Goal: Information Seeking & Learning: Learn about a topic

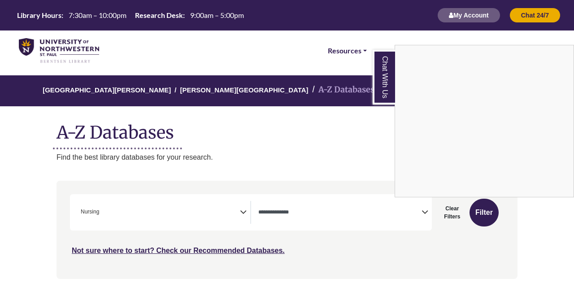
select select "Database Types Filter"
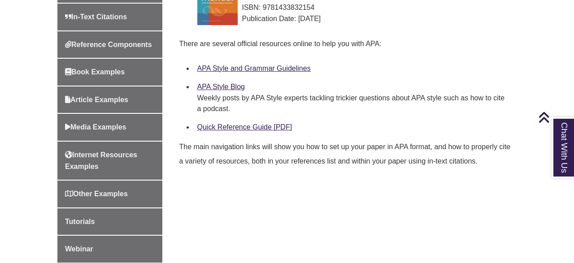
scroll to position [366, 0]
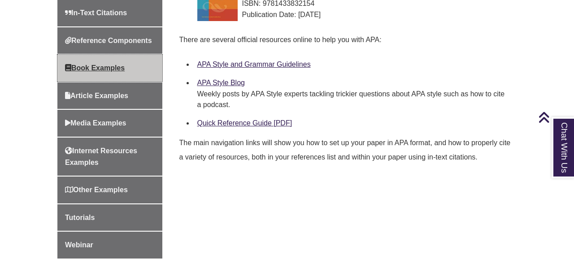
click at [102, 75] on link "Book Examples" at bounding box center [109, 68] width 105 height 27
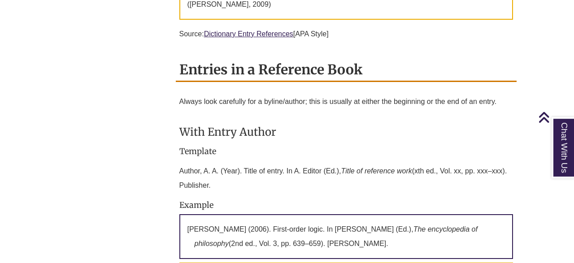
scroll to position [2199, 0]
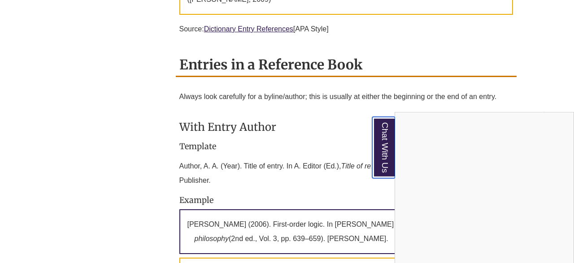
click at [380, 161] on link "Chat With Us" at bounding box center [384, 147] width 23 height 61
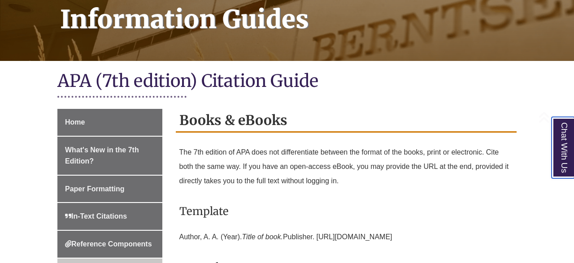
scroll to position [163, 0]
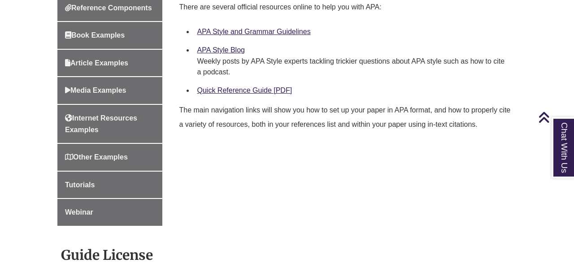
scroll to position [315, 0]
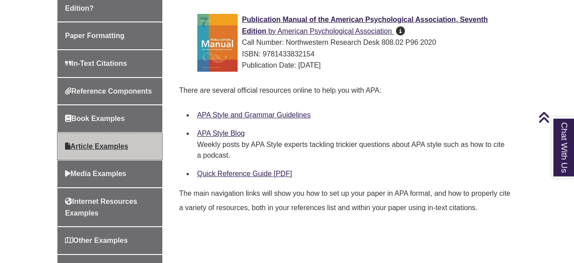
click at [114, 147] on span "Article Examples" at bounding box center [96, 147] width 63 height 8
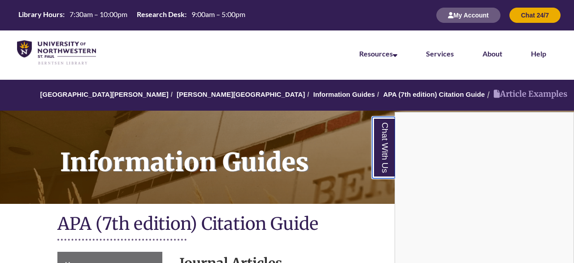
click at [385, 149] on link "Chat With Us" at bounding box center [384, 147] width 23 height 61
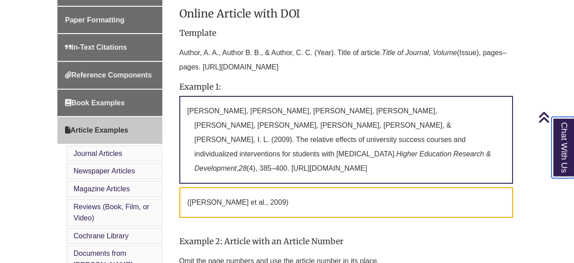
scroll to position [331, 0]
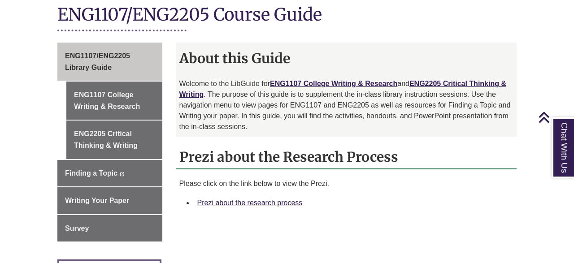
scroll to position [223, 0]
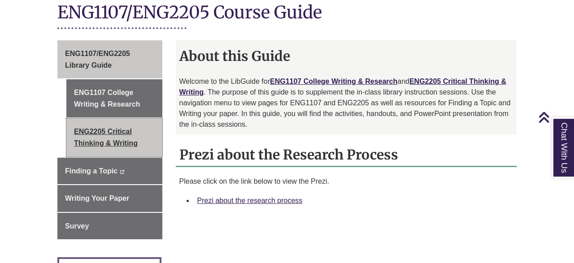
click at [114, 131] on link "ENG2205 Critical Thinking & Writing" at bounding box center [114, 137] width 96 height 38
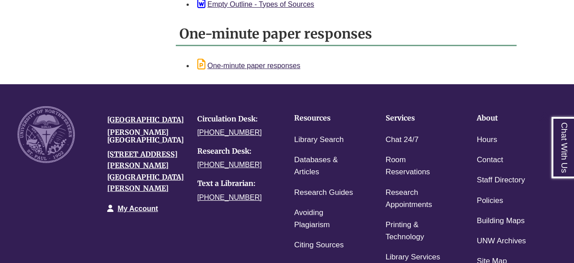
scroll to position [1037, 0]
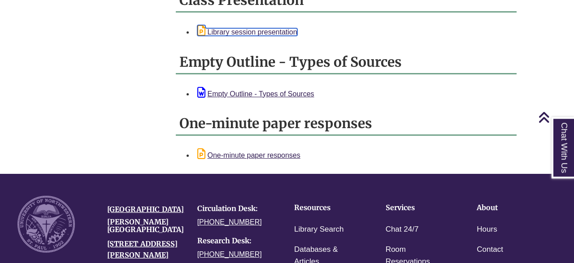
click at [252, 28] on link "Library session presentation" at bounding box center [247, 32] width 100 height 8
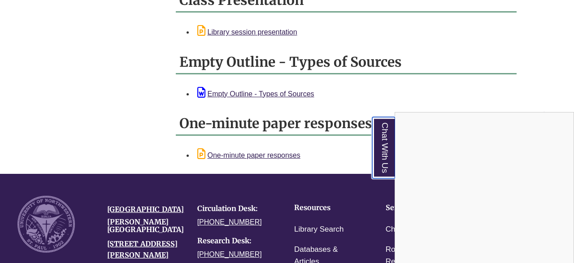
click at [394, 161] on link "Chat With Us" at bounding box center [384, 147] width 23 height 61
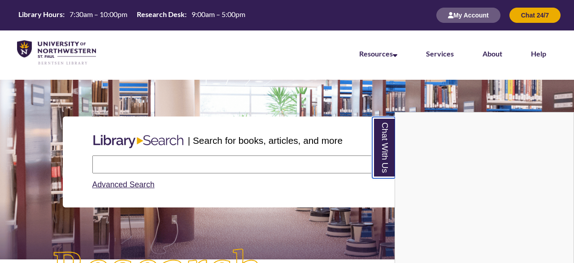
click at [386, 152] on link "Chat With Us" at bounding box center [384, 147] width 23 height 61
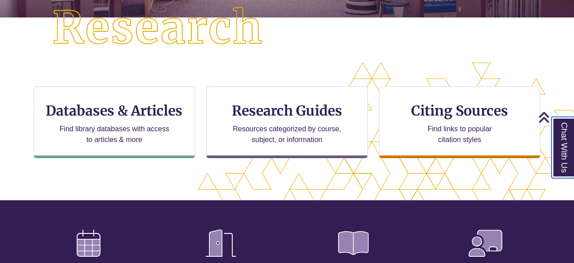
scroll to position [250, 0]
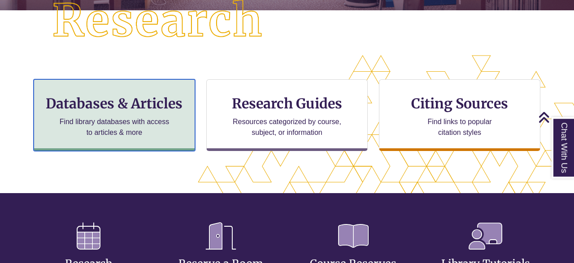
click at [153, 103] on h3 "Databases & Articles" at bounding box center [114, 103] width 146 height 17
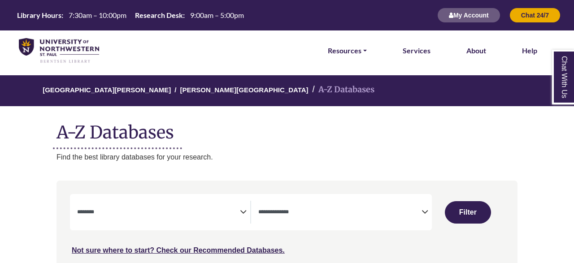
select select "Database Subject Filter"
select select "Database Types Filter"
select select "Database Subject Filter"
select select "Database Types Filter"
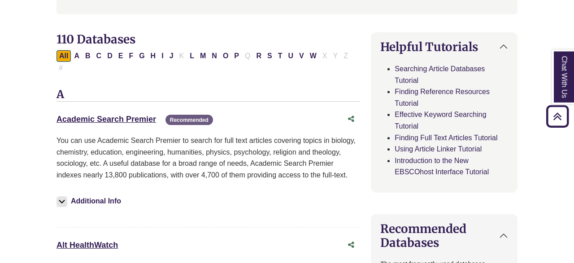
scroll to position [254, 0]
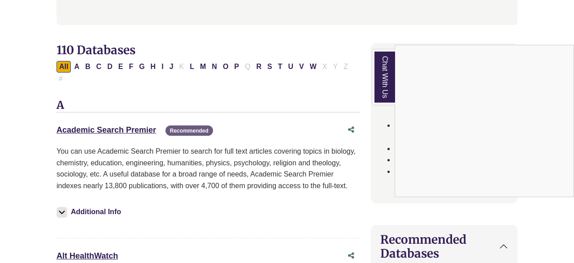
click at [389, 86] on link "Chat With Us" at bounding box center [384, 77] width 22 height 55
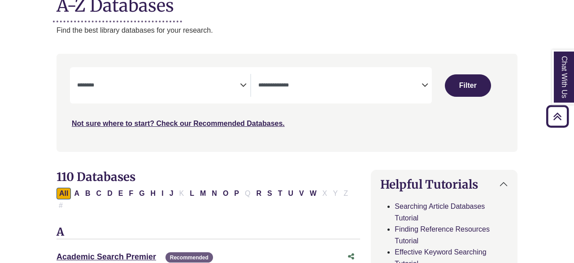
scroll to position [84, 0]
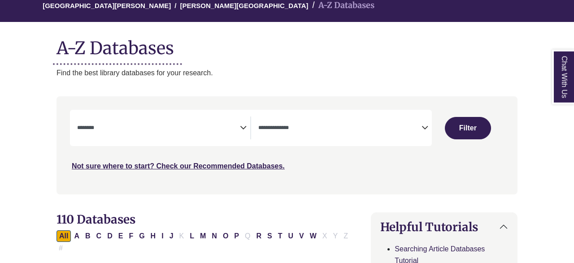
click at [249, 131] on div "**********" at bounding box center [163, 128] width 173 height 23
click at [245, 127] on icon "Search filters" at bounding box center [243, 126] width 7 height 13
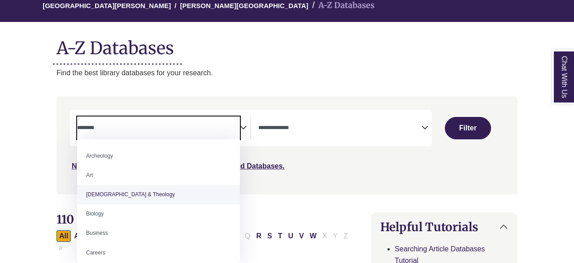
select select "*****"
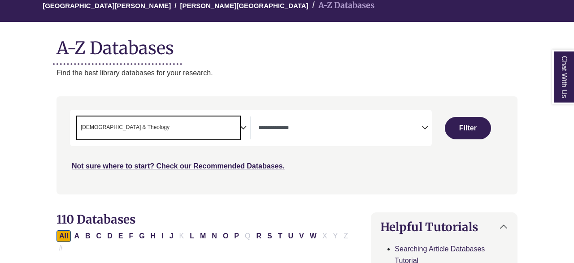
scroll to position [20, 0]
click at [478, 130] on button "Filter" at bounding box center [468, 128] width 46 height 22
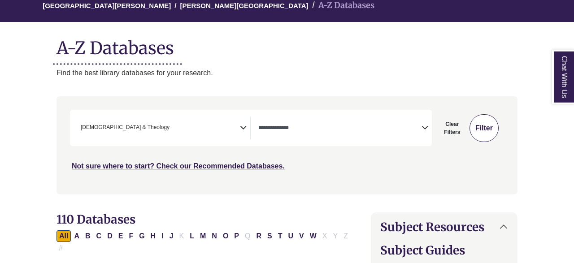
select select "Database Types Filter"
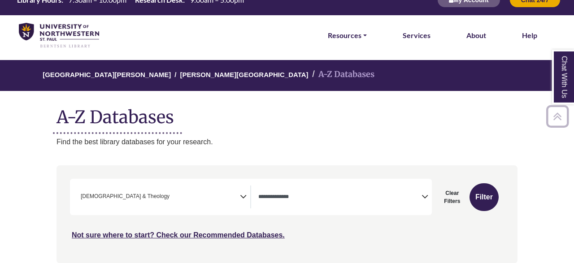
scroll to position [287, 0]
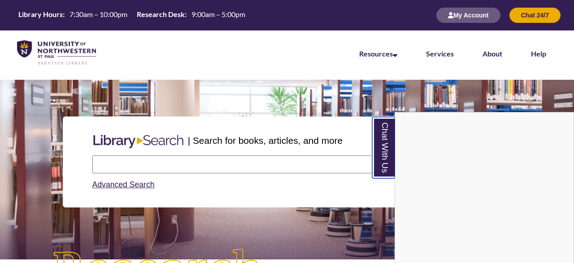
click at [389, 153] on link "Chat With Us" at bounding box center [384, 147] width 23 height 61
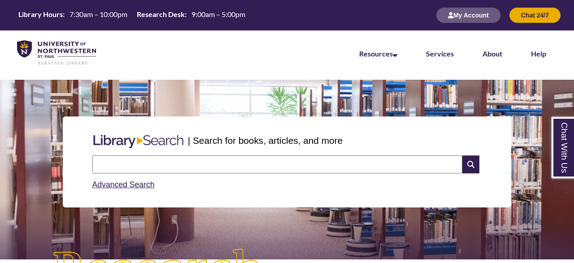
click at [366, 158] on input "text" at bounding box center [277, 165] width 370 height 18
type input "**********"
click at [475, 161] on icon at bounding box center [471, 165] width 17 height 18
